Goal: Task Accomplishment & Management: Complete application form

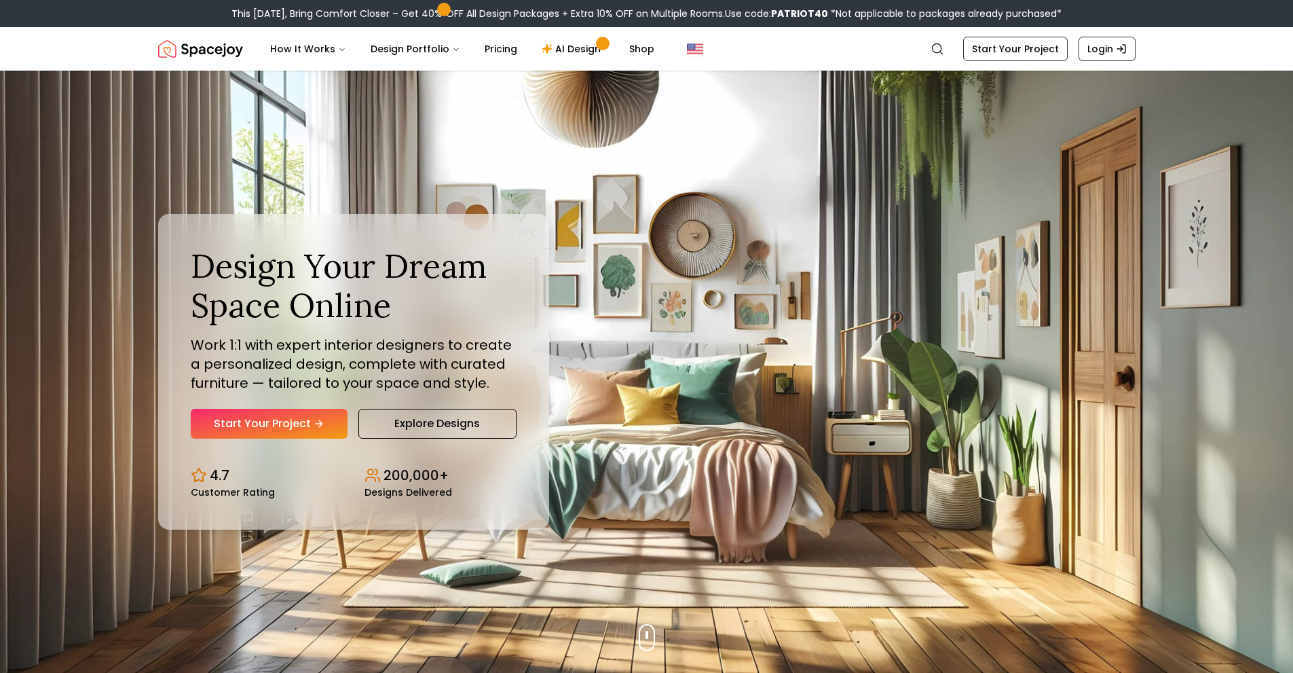
click at [299, 406] on div "Design Your Dream Space Online Work 1:1 with expert interior designers to creat…" at bounding box center [354, 342] width 326 height 192
click at [295, 412] on link "Start Your Project" at bounding box center [269, 424] width 157 height 30
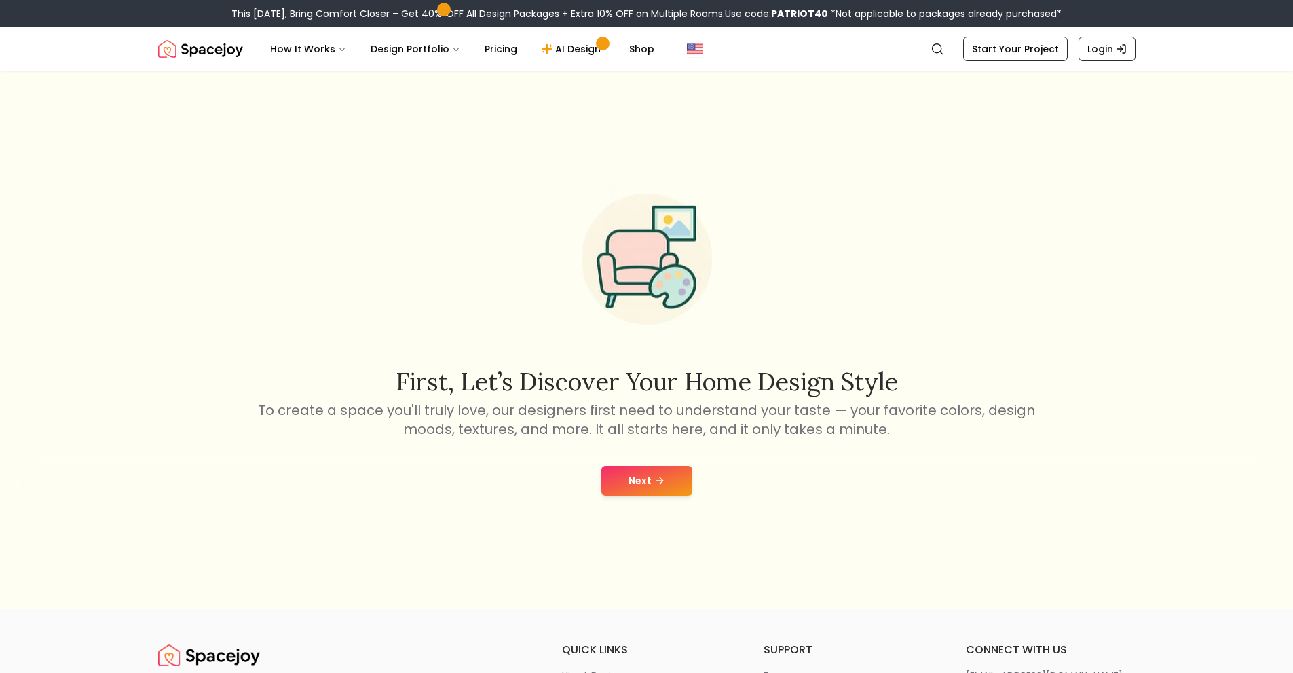
click at [674, 486] on button "Next" at bounding box center [646, 481] width 91 height 30
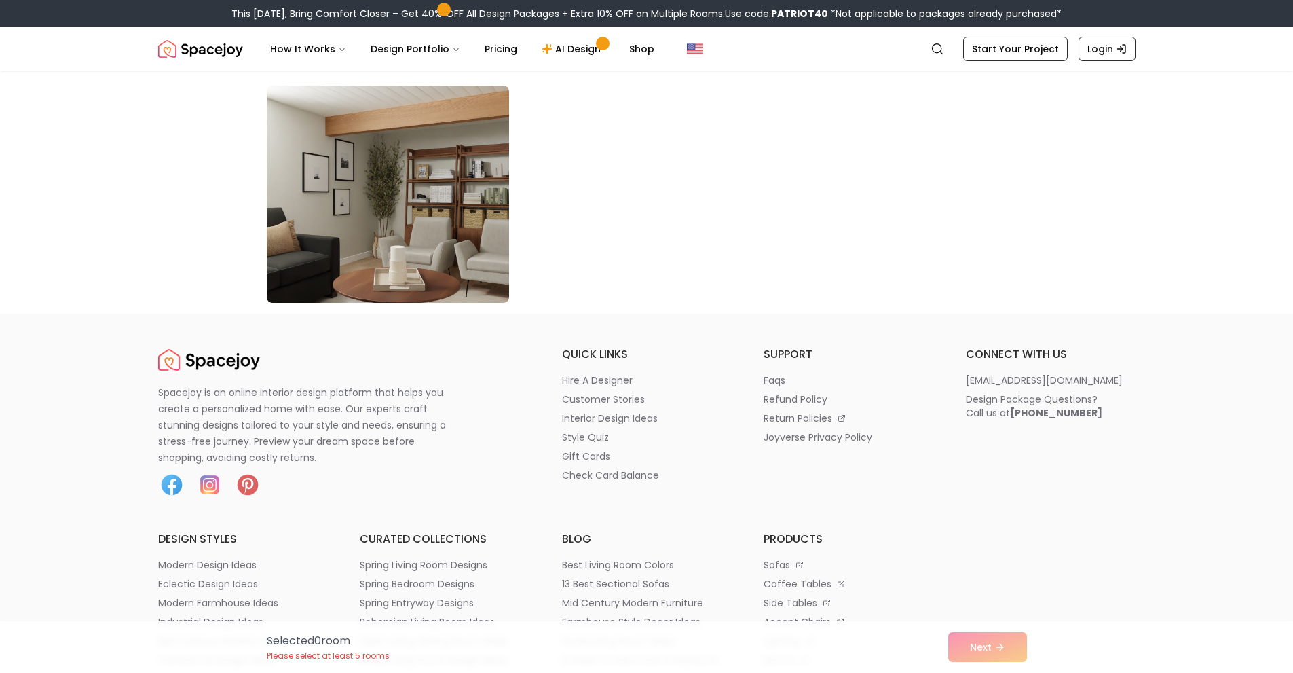
scroll to position [7806, 0]
